Goal: Task Accomplishment & Management: Complete application form

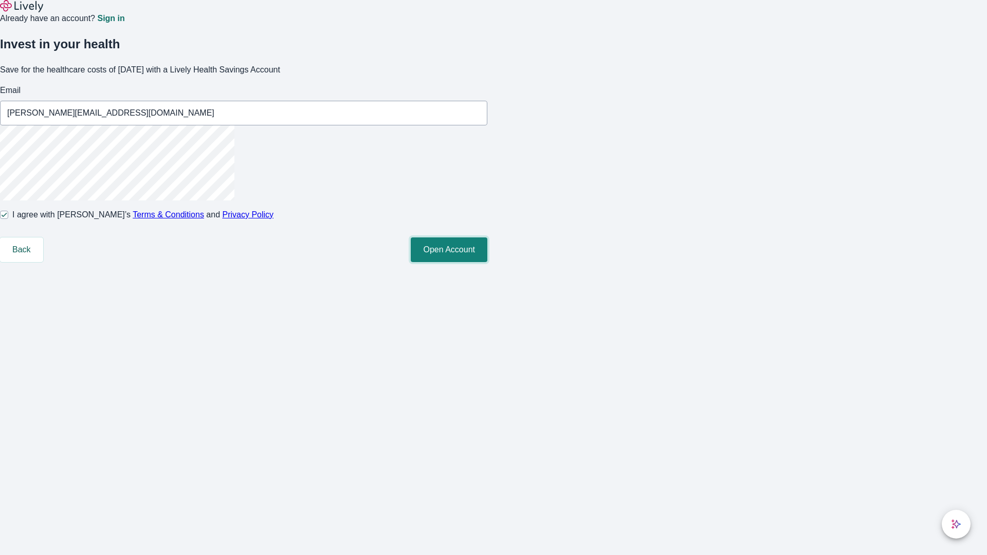
click at [487, 262] on button "Open Account" at bounding box center [449, 249] width 77 height 25
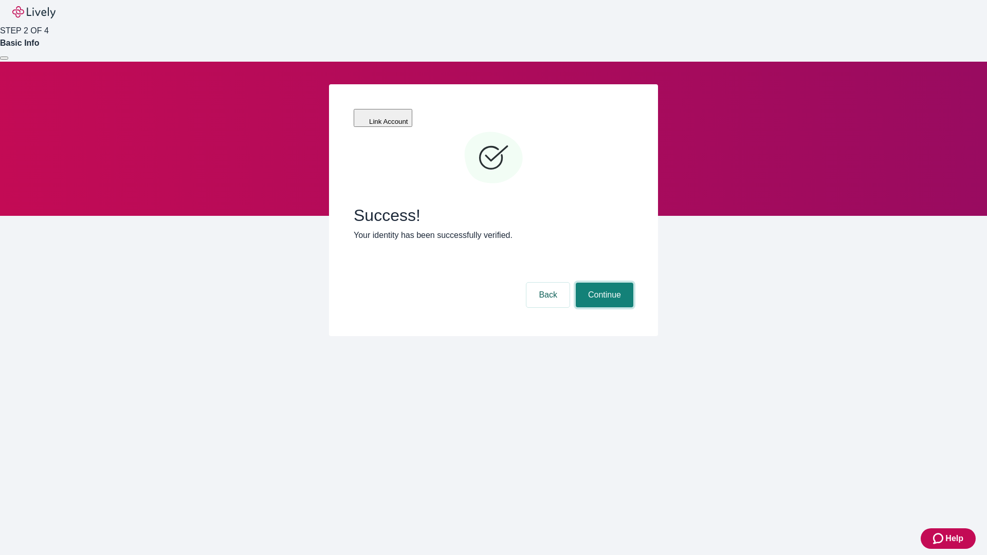
click at [603, 283] on button "Continue" at bounding box center [605, 295] width 58 height 25
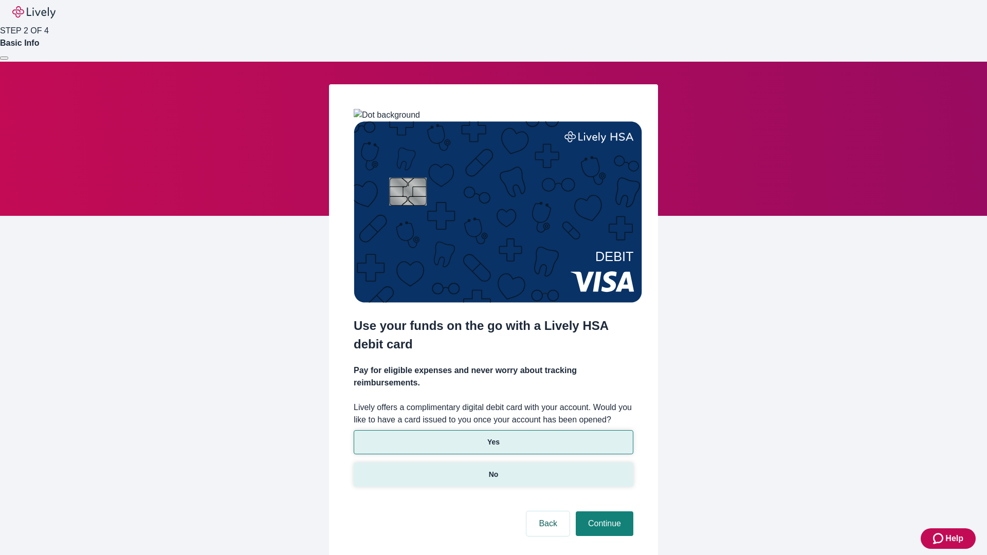
click at [493, 469] on p "No" at bounding box center [494, 474] width 10 height 11
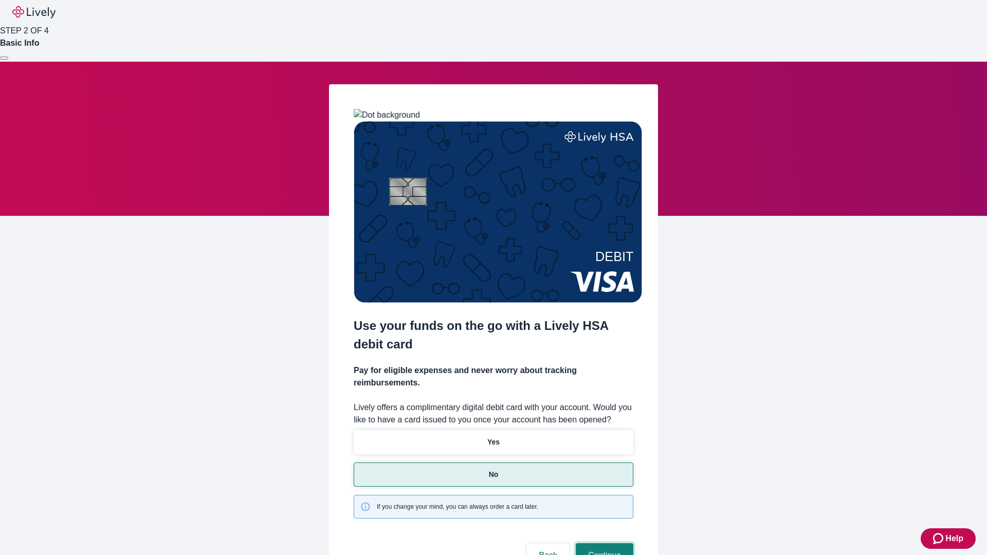
click at [603, 543] on button "Continue" at bounding box center [605, 555] width 58 height 25
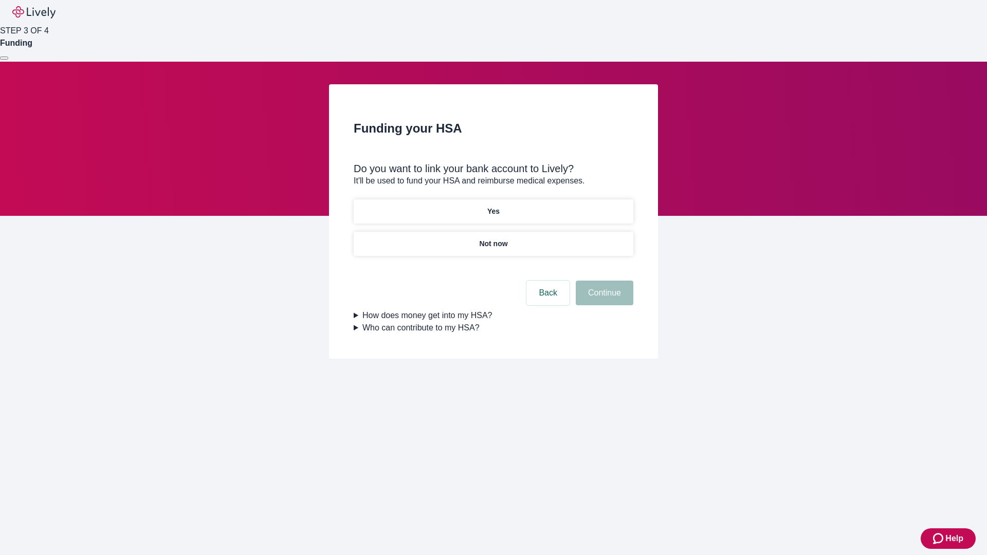
click at [493, 206] on p "Yes" at bounding box center [493, 211] width 12 height 11
click at [603, 281] on button "Continue" at bounding box center [605, 293] width 58 height 25
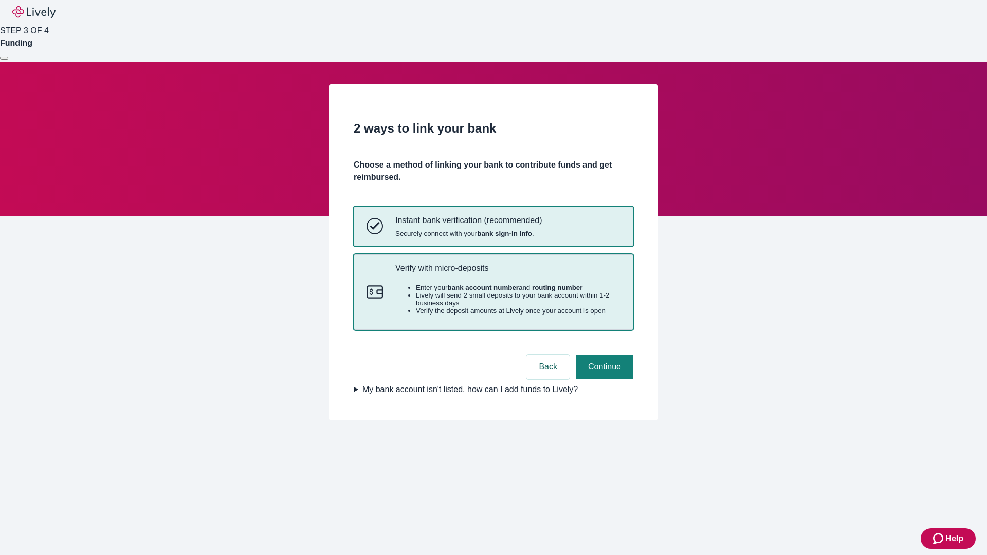
click at [507, 273] on p "Verify with micro-deposits" at bounding box center [507, 268] width 225 height 10
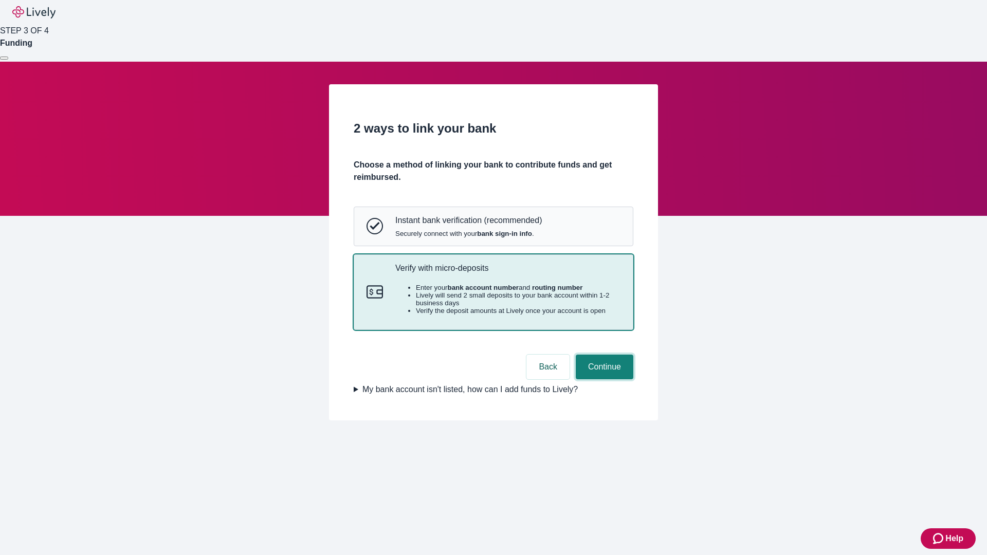
click at [603, 379] on button "Continue" at bounding box center [605, 367] width 58 height 25
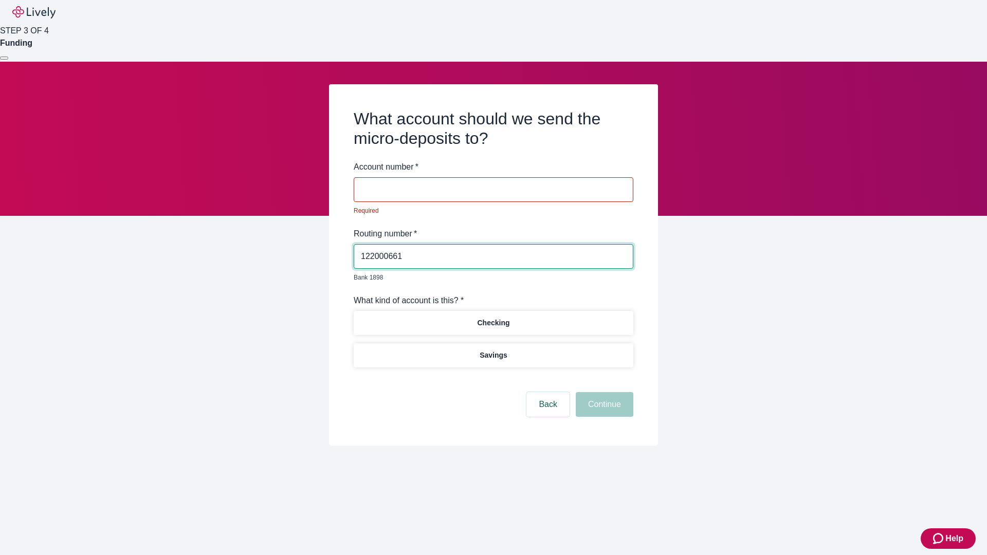
type input "122000661"
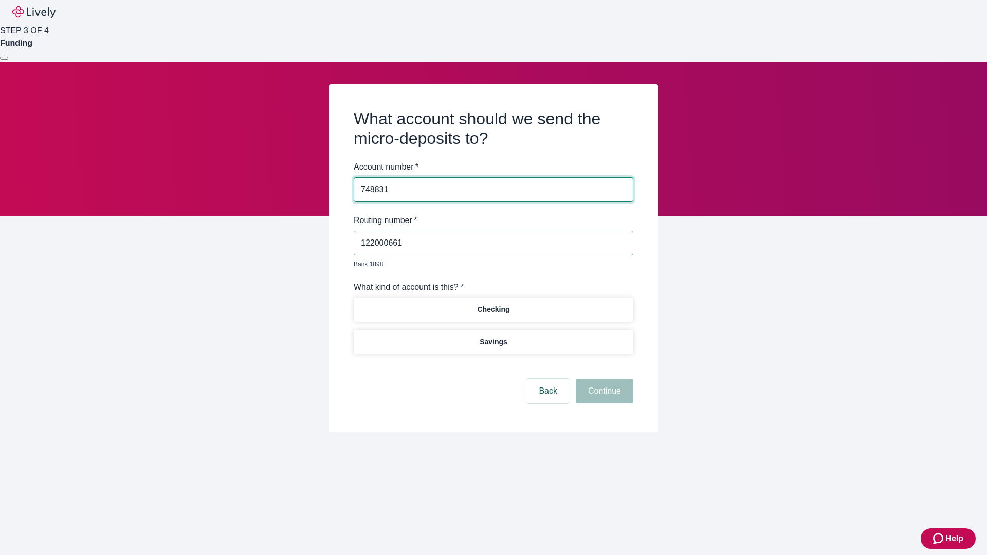
type input "748831"
click at [493, 304] on p "Checking" at bounding box center [493, 309] width 32 height 11
click at [603, 379] on button "Continue" at bounding box center [605, 391] width 58 height 25
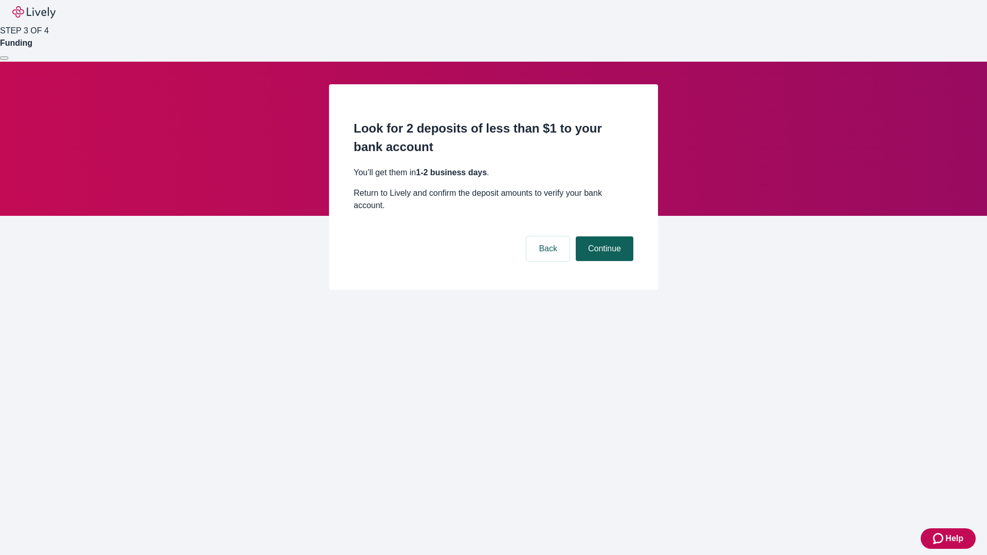
click at [603, 236] on button "Continue" at bounding box center [605, 248] width 58 height 25
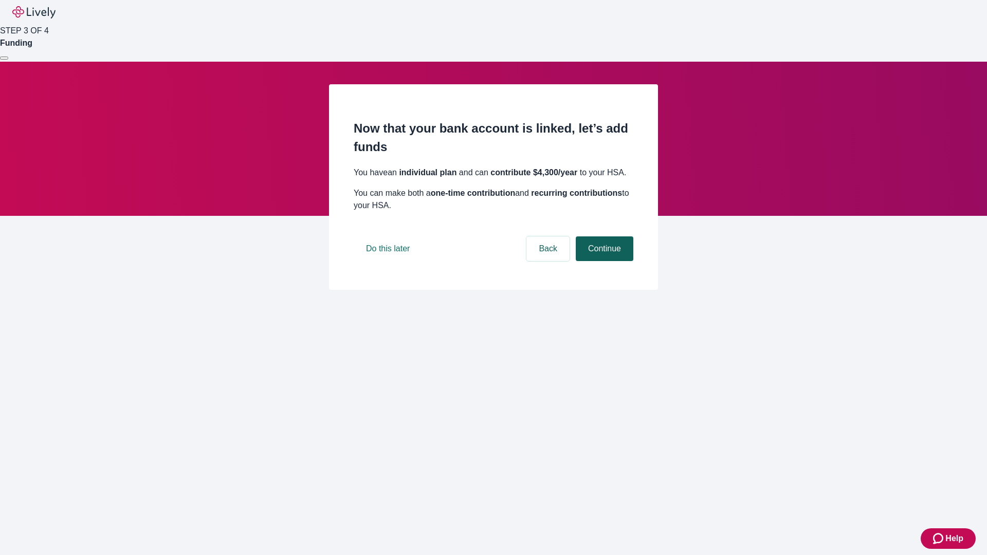
click at [603, 261] on button "Continue" at bounding box center [605, 248] width 58 height 25
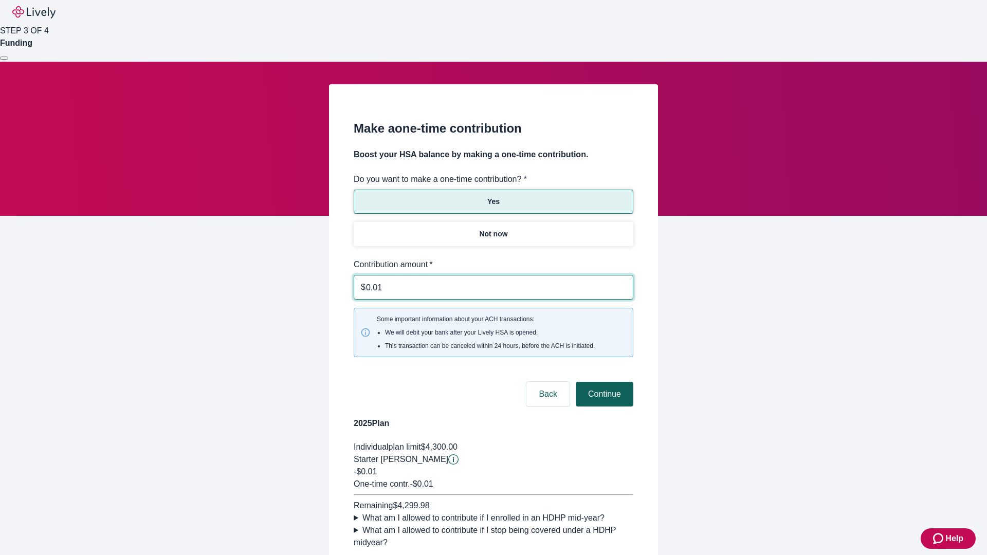
type input "0.01"
click at [603, 382] on button "Continue" at bounding box center [605, 394] width 58 height 25
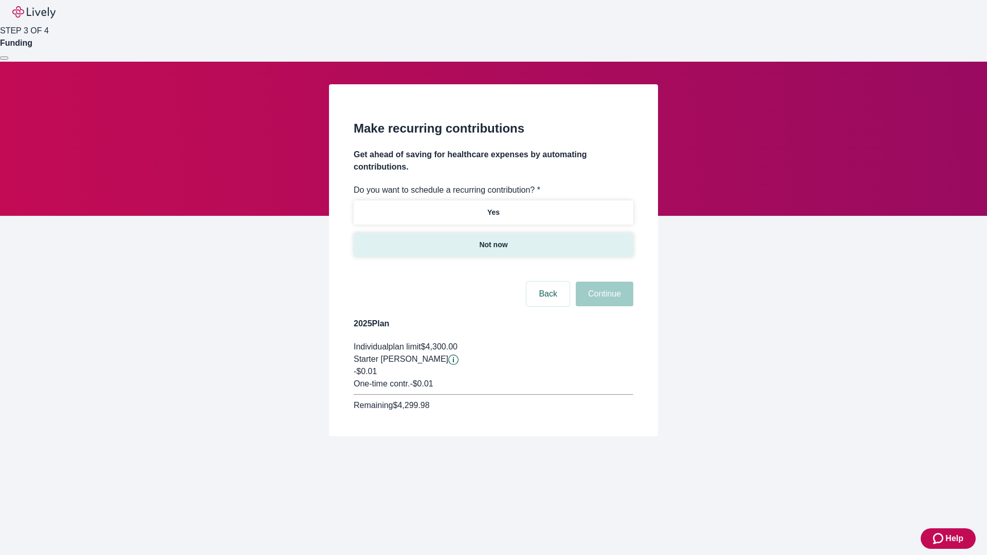
click at [493, 240] on p "Not now" at bounding box center [493, 245] width 28 height 11
click at [603, 282] on button "Continue" at bounding box center [605, 294] width 58 height 25
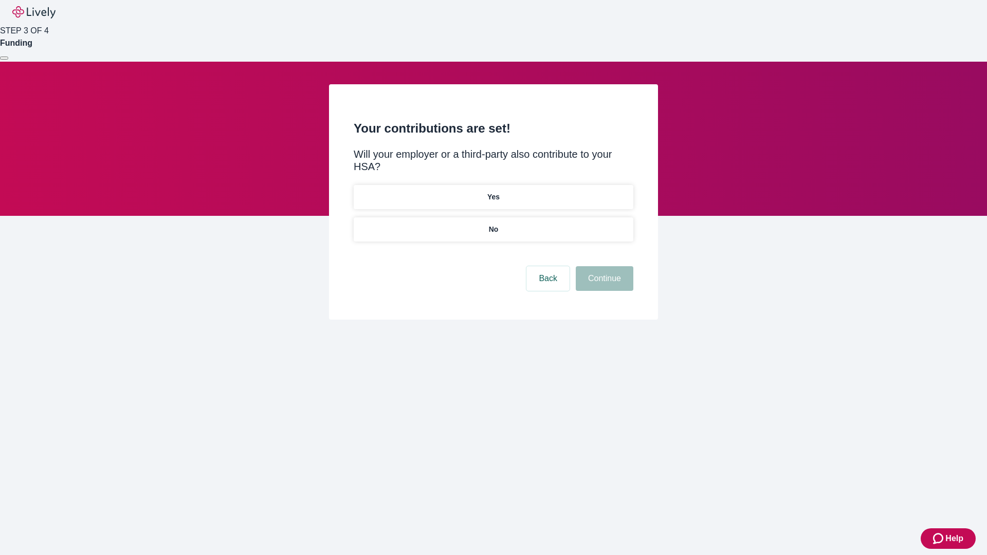
click at [493, 224] on p "No" at bounding box center [494, 229] width 10 height 11
click at [603, 266] on button "Continue" at bounding box center [605, 278] width 58 height 25
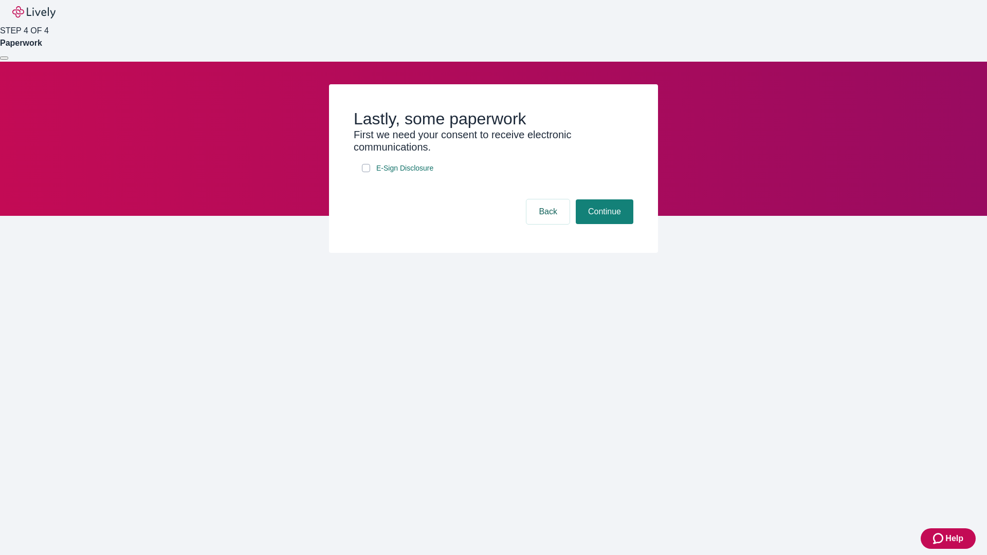
click at [366, 172] on input "E-Sign Disclosure" at bounding box center [366, 168] width 8 height 8
checkbox input "true"
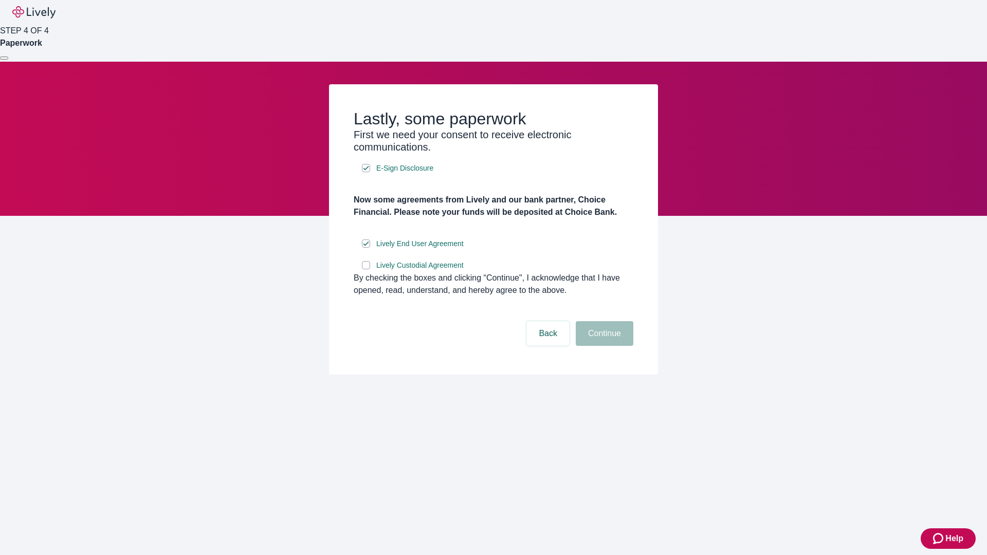
click at [366, 269] on input "Lively Custodial Agreement" at bounding box center [366, 265] width 8 height 8
checkbox input "true"
click at [603, 346] on button "Continue" at bounding box center [605, 333] width 58 height 25
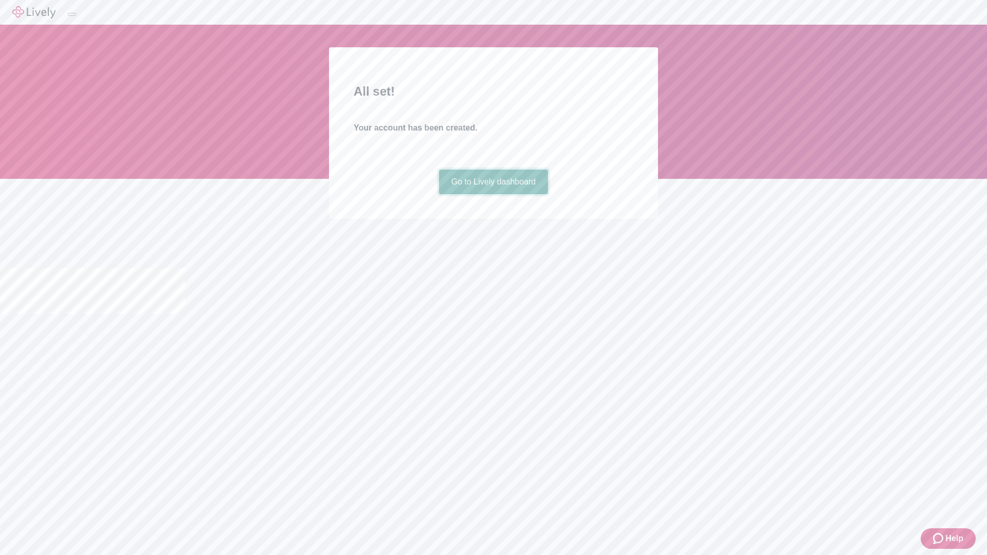
click at [493, 194] on link "Go to Lively dashboard" at bounding box center [493, 182] width 109 height 25
